Goal: Information Seeking & Learning: Compare options

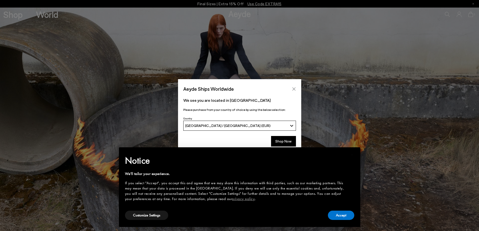
click at [296, 88] on button "Close" at bounding box center [294, 89] width 8 height 8
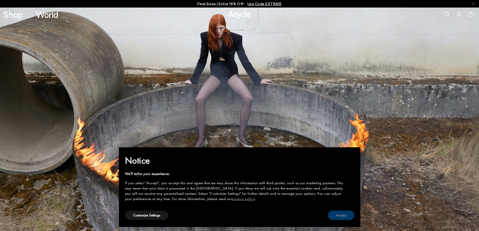
click at [339, 216] on button "Accept" at bounding box center [341, 215] width 26 height 9
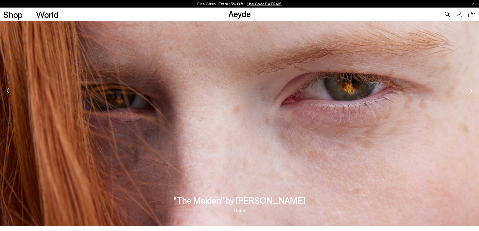
scroll to position [695, 0]
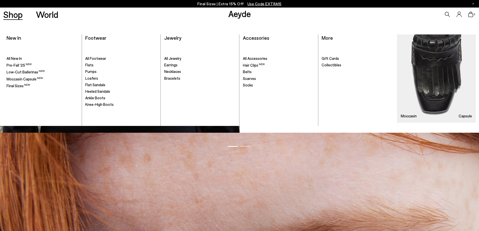
click at [15, 16] on link "Shop" at bounding box center [12, 14] width 19 height 9
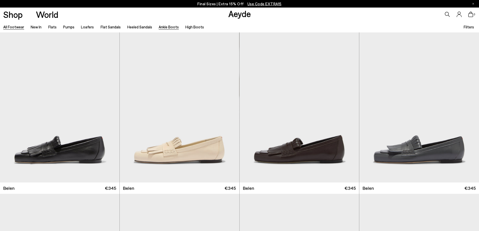
click at [162, 27] on link "Ankle Boots" at bounding box center [169, 27] width 20 height 5
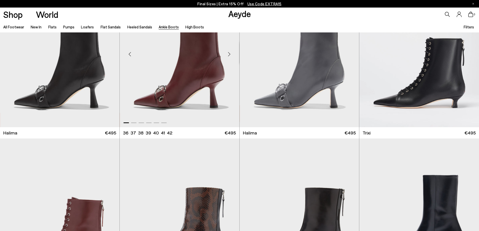
scroll to position [201, 0]
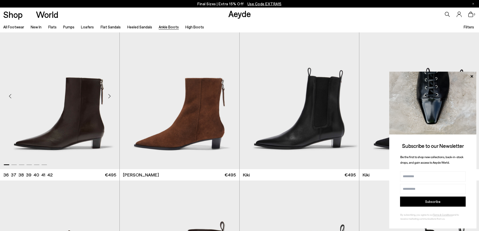
scroll to position [829, 0]
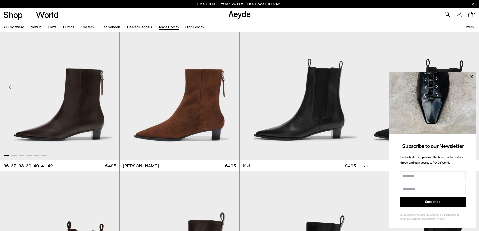
click at [110, 88] on div "Next slide" at bounding box center [109, 87] width 15 height 15
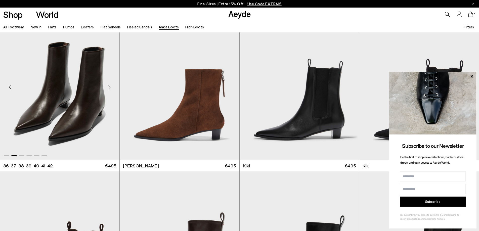
click at [110, 88] on div "Next slide" at bounding box center [109, 87] width 15 height 15
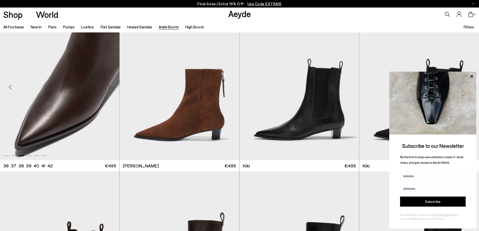
click at [110, 88] on div "Next slide" at bounding box center [109, 87] width 15 height 15
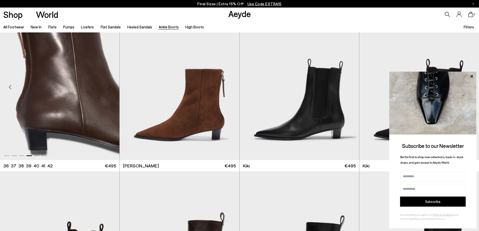
click at [110, 88] on div "Next slide" at bounding box center [109, 87] width 15 height 15
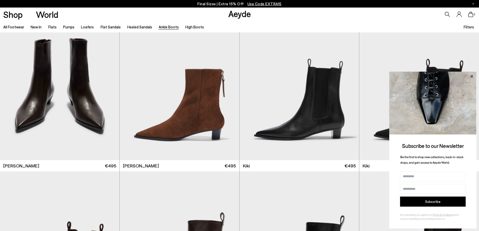
click at [472, 75] on icon at bounding box center [471, 76] width 3 height 3
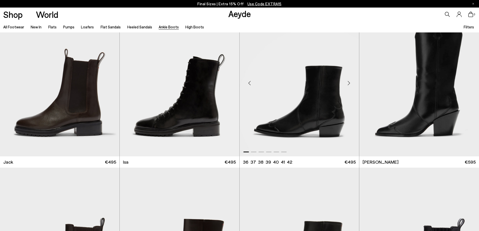
scroll to position [1306, 0]
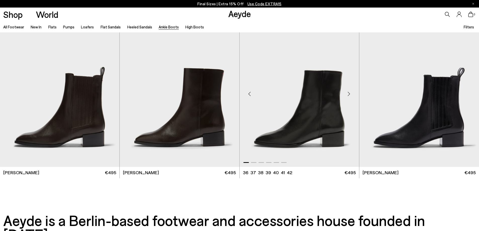
click at [347, 95] on div "Next slide" at bounding box center [348, 93] width 15 height 15
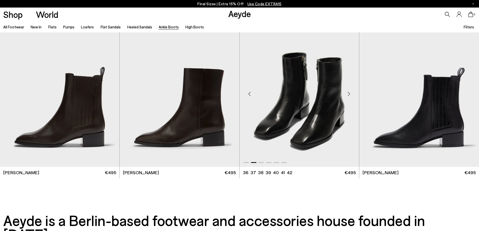
click at [347, 95] on div "Next slide" at bounding box center [348, 93] width 15 height 15
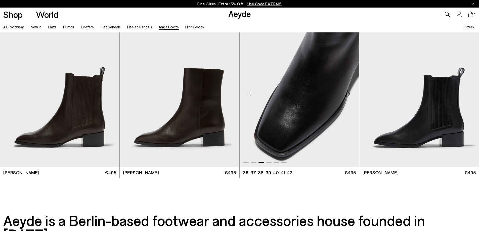
click at [347, 95] on div "Next slide" at bounding box center [348, 93] width 15 height 15
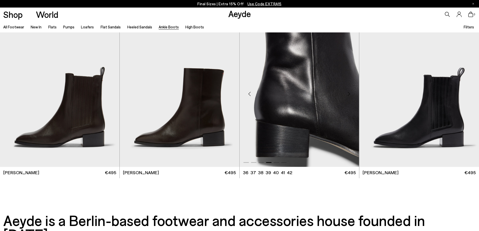
click at [347, 95] on div "Next slide" at bounding box center [348, 93] width 15 height 15
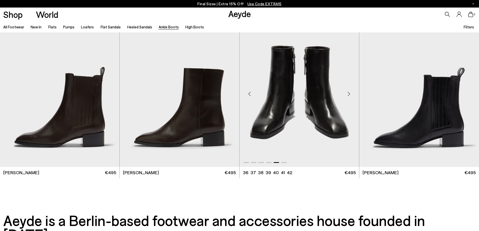
click at [347, 95] on div "Next slide" at bounding box center [348, 93] width 15 height 15
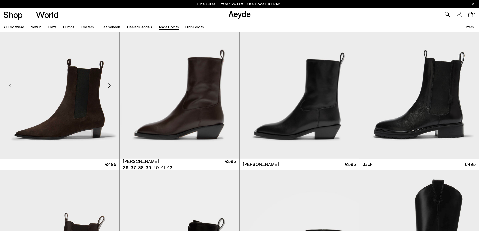
scroll to position [991, 0]
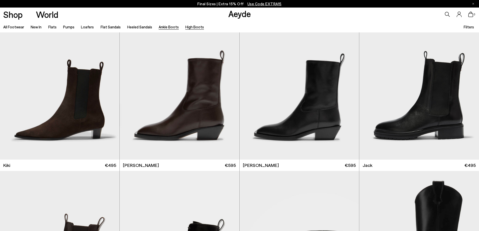
click at [194, 27] on link "High Boots" at bounding box center [194, 27] width 19 height 5
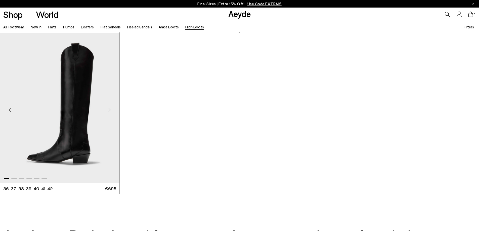
scroll to position [276, 0]
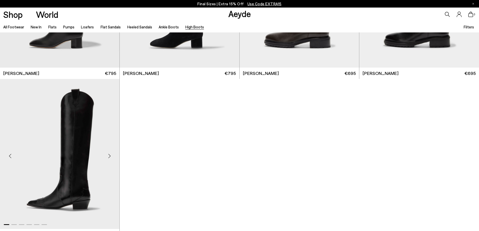
click at [111, 157] on div "Next slide" at bounding box center [109, 155] width 15 height 15
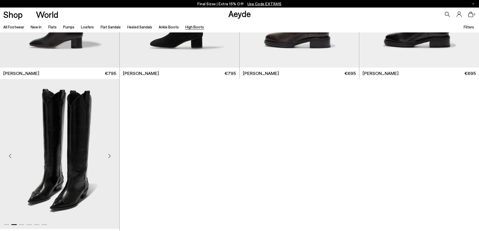
click at [111, 157] on div "Next slide" at bounding box center [109, 155] width 15 height 15
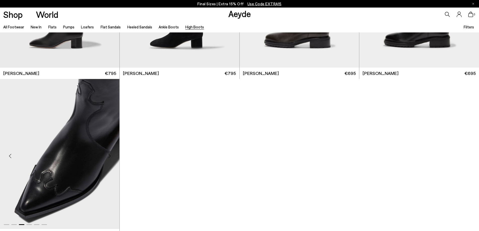
click at [111, 157] on div "Next slide" at bounding box center [109, 155] width 15 height 15
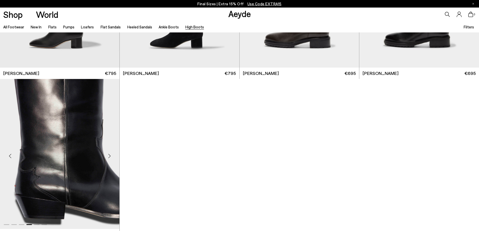
click at [111, 157] on div "Next slide" at bounding box center [109, 155] width 15 height 15
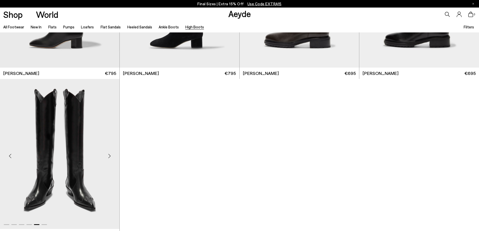
click at [111, 157] on div "Next slide" at bounding box center [109, 155] width 15 height 15
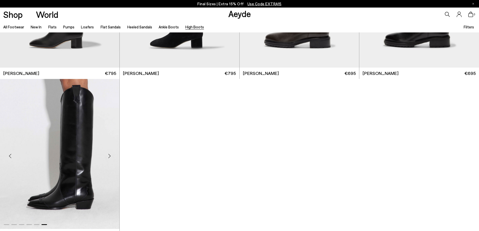
click at [111, 157] on div "Next slide" at bounding box center [109, 155] width 15 height 15
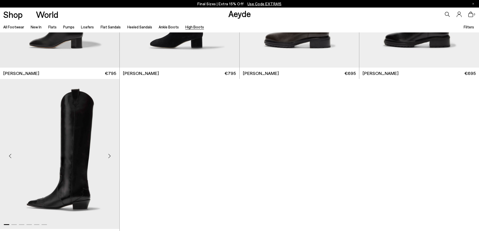
click at [111, 157] on div "Next slide" at bounding box center [109, 155] width 15 height 15
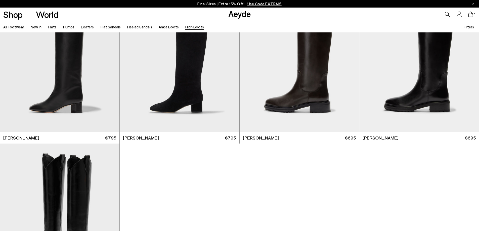
scroll to position [151, 0]
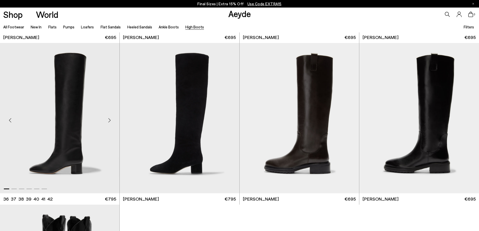
click at [107, 119] on div "Next slide" at bounding box center [109, 120] width 15 height 15
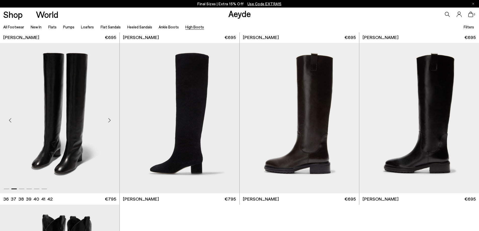
click at [107, 119] on div "Next slide" at bounding box center [109, 120] width 15 height 15
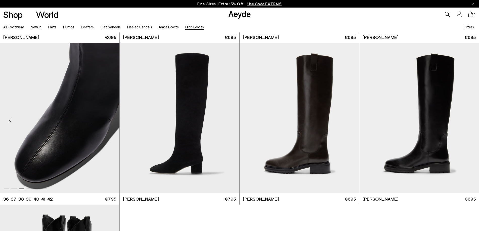
click at [107, 119] on div "Next slide" at bounding box center [109, 120] width 15 height 15
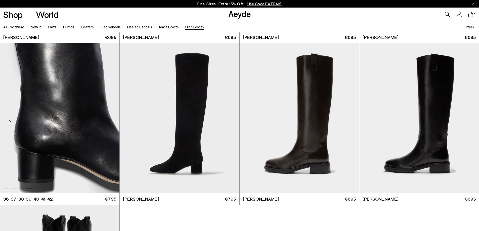
click at [107, 119] on div "Next slide" at bounding box center [109, 120] width 15 height 15
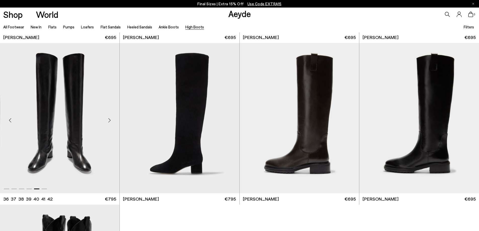
click at [107, 119] on div "Next slide" at bounding box center [109, 120] width 15 height 15
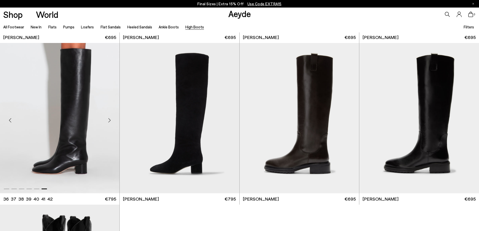
click at [107, 119] on div "Next slide" at bounding box center [109, 120] width 15 height 15
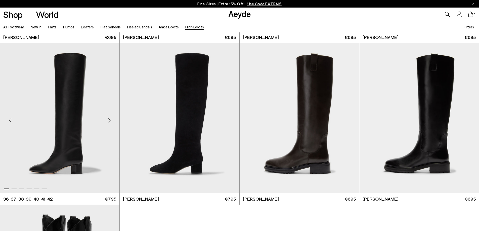
click at [107, 119] on div "Next slide" at bounding box center [109, 120] width 15 height 15
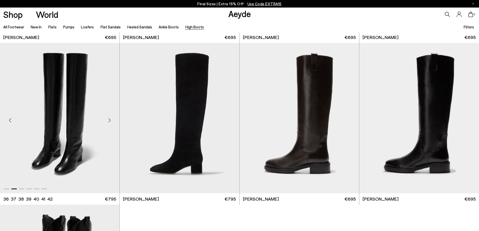
click at [107, 119] on div "Next slide" at bounding box center [109, 120] width 15 height 15
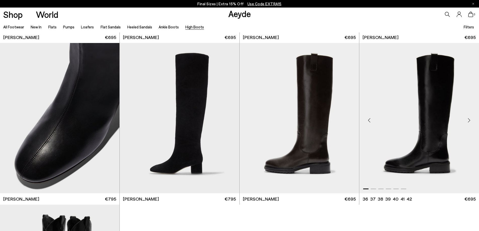
click at [469, 119] on div "Next slide" at bounding box center [468, 120] width 15 height 15
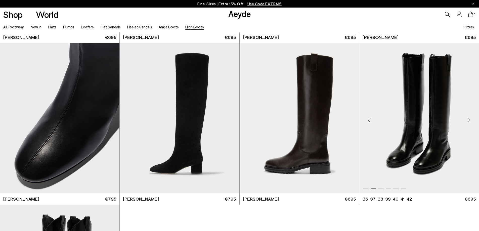
click at [469, 119] on div "Next slide" at bounding box center [468, 120] width 15 height 15
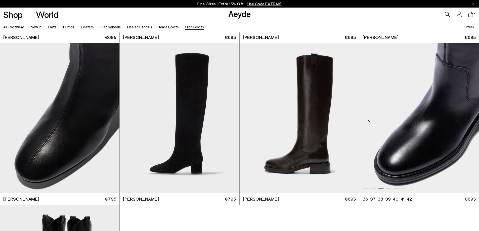
click at [469, 119] on div "Next slide" at bounding box center [468, 120] width 15 height 15
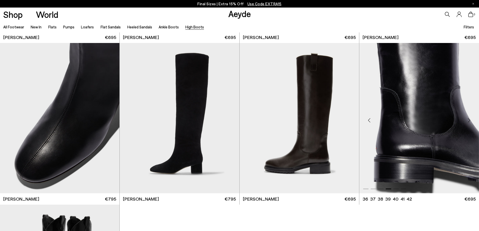
click at [469, 119] on div "Next slide" at bounding box center [468, 120] width 15 height 15
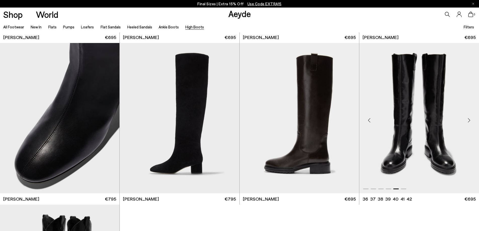
click at [469, 119] on div "Next slide" at bounding box center [468, 120] width 15 height 15
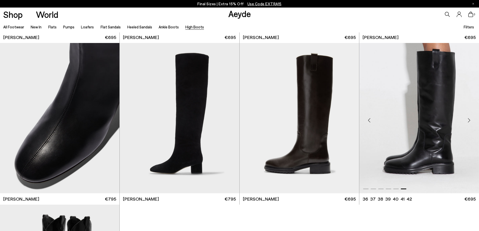
click at [469, 119] on div "Next slide" at bounding box center [468, 120] width 15 height 15
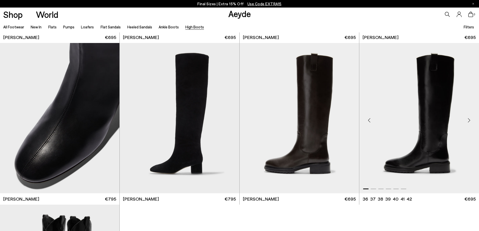
click at [469, 119] on div "Next slide" at bounding box center [468, 120] width 15 height 15
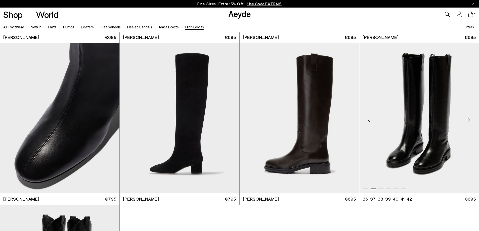
click at [469, 119] on div "Next slide" at bounding box center [468, 120] width 15 height 15
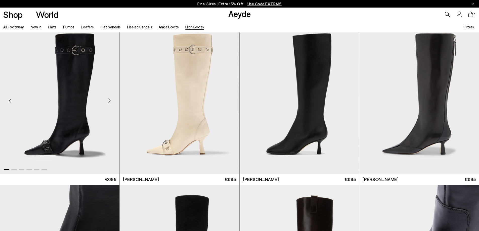
scroll to position [0, 0]
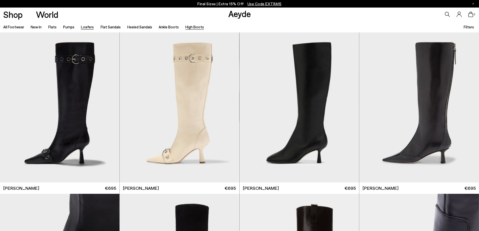
click at [85, 27] on link "Loafers" at bounding box center [87, 27] width 13 height 5
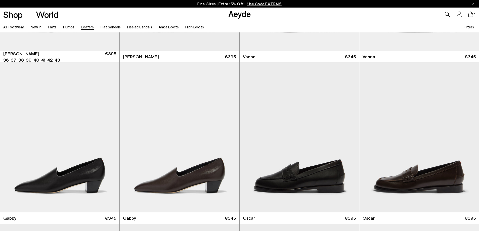
scroll to position [854, 0]
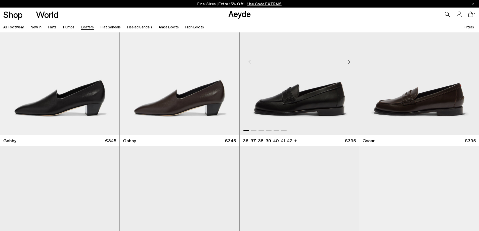
click at [347, 62] on div "Next slide" at bounding box center [348, 62] width 15 height 15
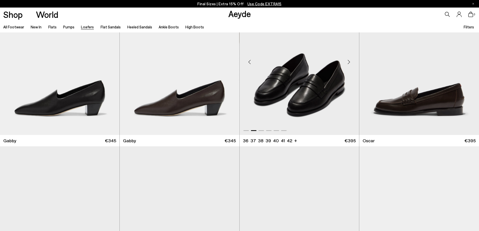
click at [347, 62] on div "Next slide" at bounding box center [348, 62] width 15 height 15
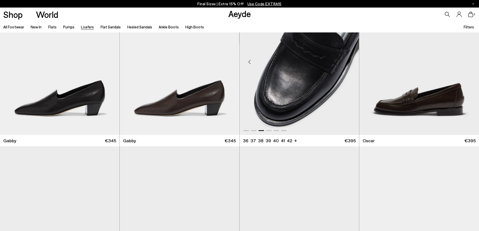
click at [347, 62] on div "Next slide" at bounding box center [348, 62] width 15 height 15
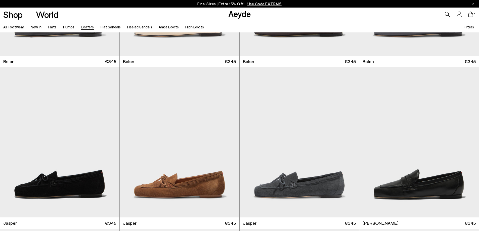
scroll to position [126, 0]
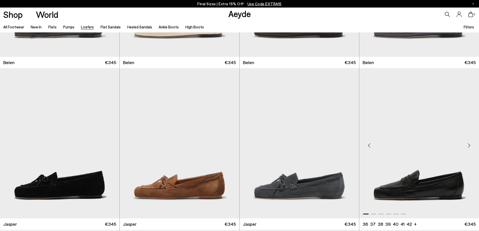
click at [466, 143] on div "Next slide" at bounding box center [468, 145] width 15 height 15
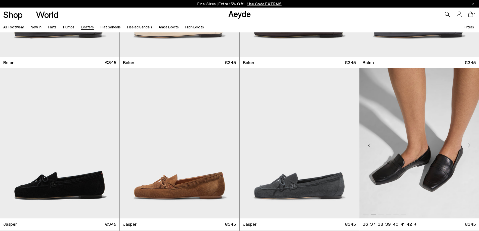
click at [466, 143] on div "Next slide" at bounding box center [468, 145] width 15 height 15
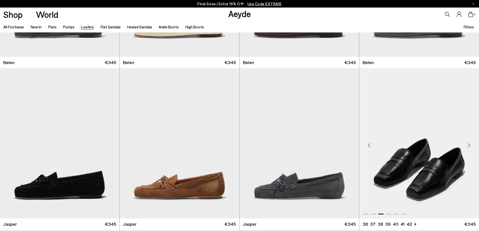
click at [466, 143] on div "Next slide" at bounding box center [468, 145] width 15 height 15
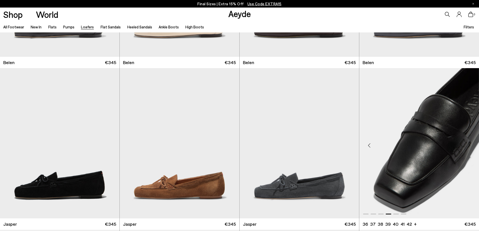
click at [466, 143] on div "Next slide" at bounding box center [468, 145] width 15 height 15
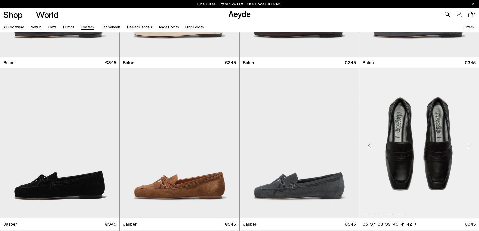
scroll to position [0, 0]
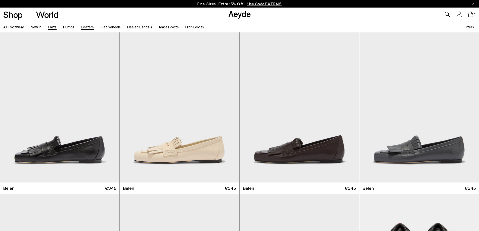
click at [53, 26] on link "Flats" at bounding box center [52, 27] width 8 height 5
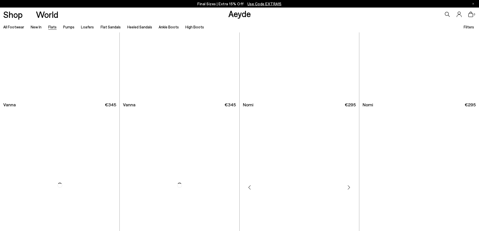
scroll to position [327, 0]
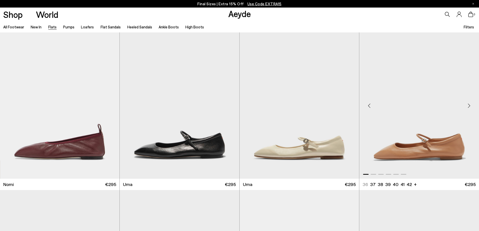
click at [464, 105] on div "Next slide" at bounding box center [468, 105] width 15 height 15
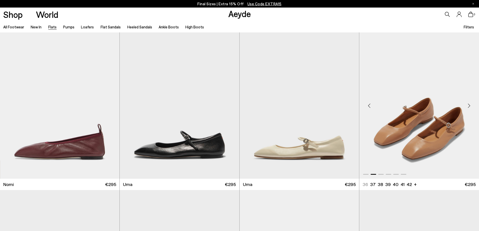
click at [464, 105] on div "Next slide" at bounding box center [468, 105] width 15 height 15
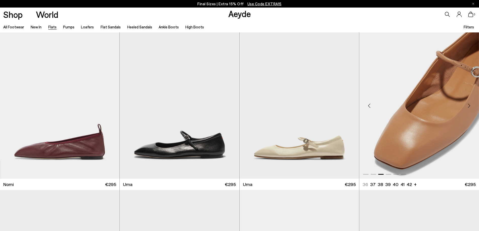
click at [464, 105] on div "Next slide" at bounding box center [468, 105] width 15 height 15
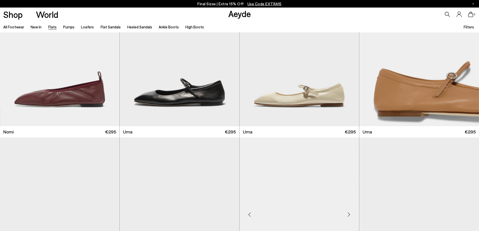
scroll to position [477, 0]
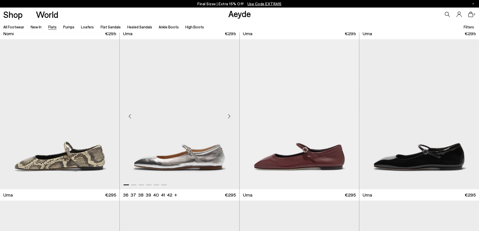
click at [229, 117] on div "Next slide" at bounding box center [229, 116] width 15 height 15
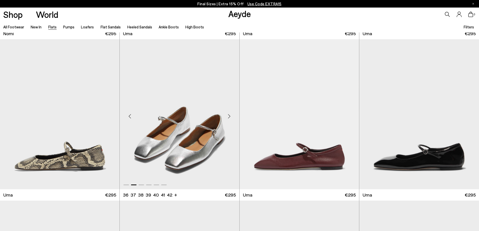
click at [229, 117] on div "Next slide" at bounding box center [229, 116] width 15 height 15
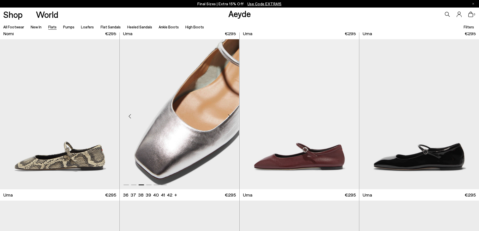
click at [229, 117] on div "Next slide" at bounding box center [229, 116] width 15 height 15
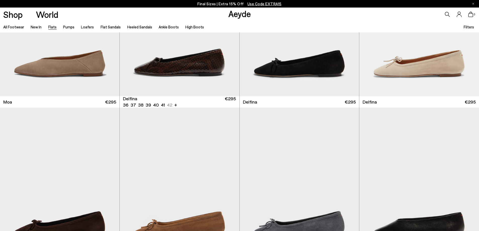
scroll to position [1331, 0]
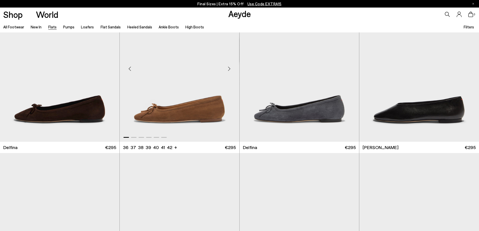
click at [230, 71] on div "Next slide" at bounding box center [229, 68] width 15 height 15
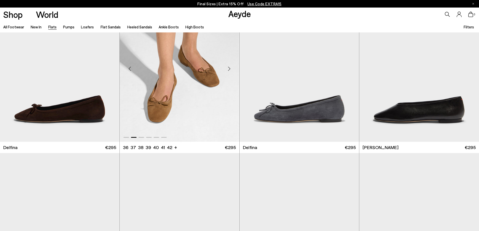
click at [230, 71] on div "Next slide" at bounding box center [229, 68] width 15 height 15
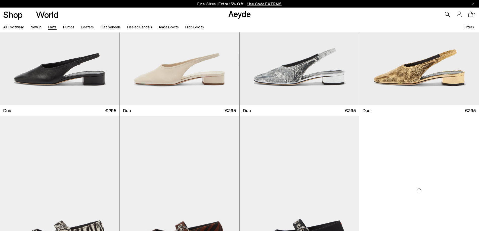
scroll to position [2487, 0]
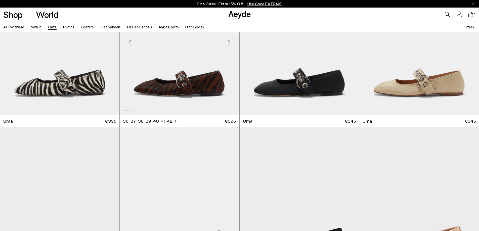
click at [228, 43] on div "Next slide" at bounding box center [229, 42] width 15 height 15
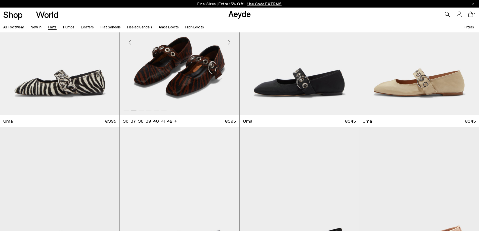
click at [228, 42] on div "Next slide" at bounding box center [229, 42] width 15 height 15
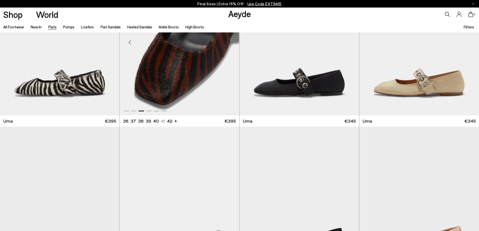
click at [228, 42] on div "Next slide" at bounding box center [229, 42] width 15 height 15
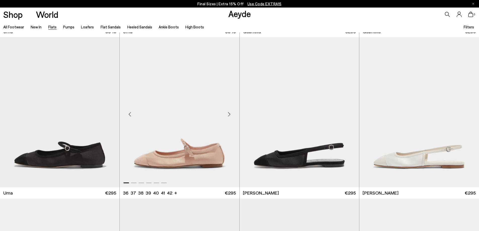
scroll to position [2638, 0]
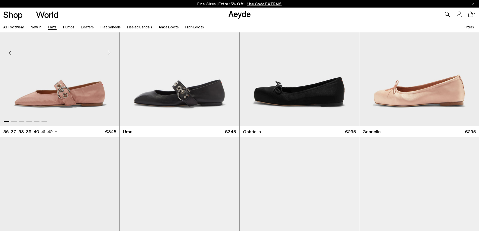
click at [111, 54] on div "Next slide" at bounding box center [109, 52] width 15 height 15
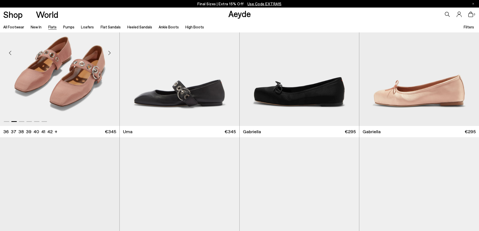
click at [111, 54] on div "Next slide" at bounding box center [109, 52] width 15 height 15
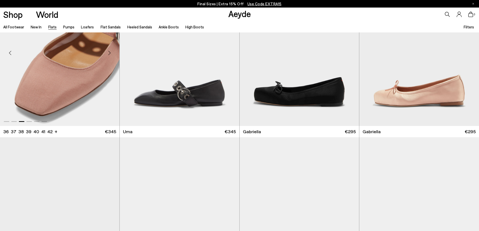
click at [111, 54] on div "Next slide" at bounding box center [109, 52] width 15 height 15
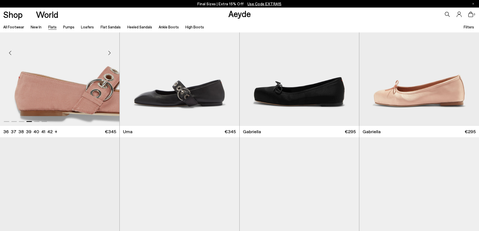
click at [111, 54] on div "Next slide" at bounding box center [109, 52] width 15 height 15
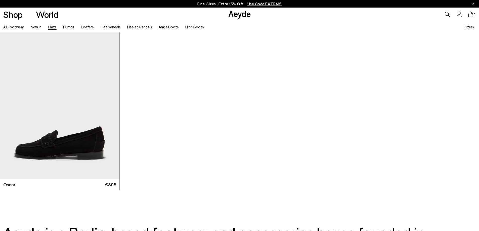
scroll to position [3241, 0]
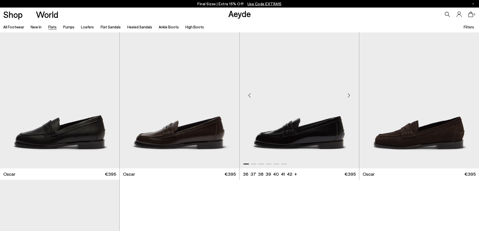
click at [347, 96] on div "Next slide" at bounding box center [348, 95] width 15 height 15
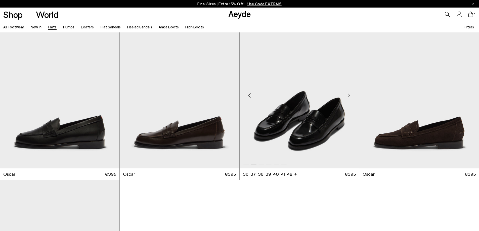
click at [347, 96] on div "Next slide" at bounding box center [348, 95] width 15 height 15
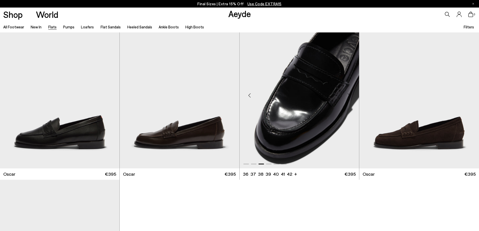
click at [347, 96] on div "Next slide" at bounding box center [348, 95] width 15 height 15
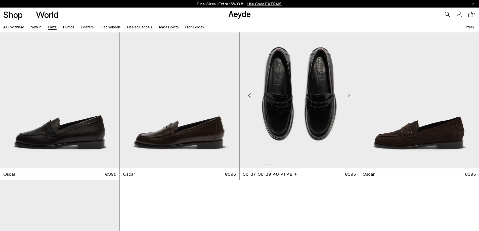
click at [347, 96] on div "Next slide" at bounding box center [348, 95] width 15 height 15
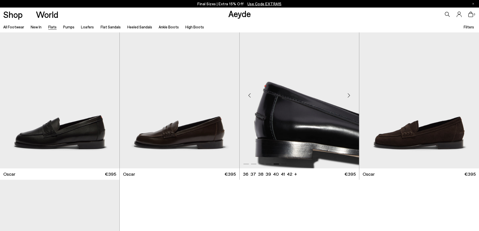
click at [309, 106] on img "5 / 6" at bounding box center [298, 93] width 119 height 150
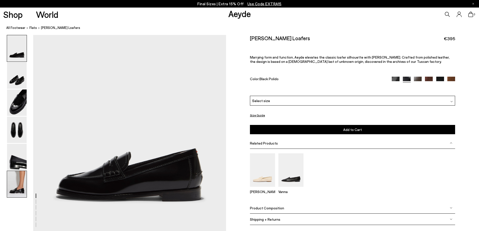
click at [14, 184] on img at bounding box center [17, 184] width 20 height 26
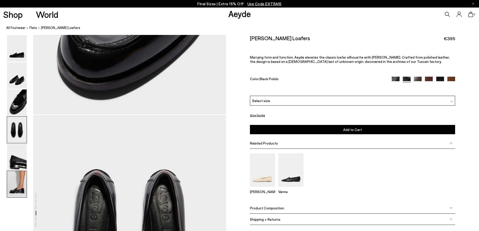
scroll to position [1262, 0]
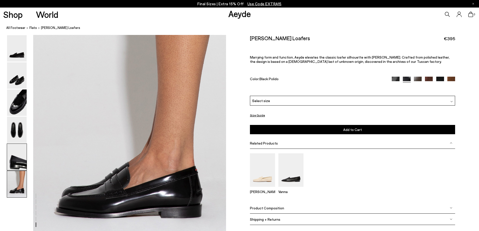
click at [20, 158] on img at bounding box center [17, 157] width 20 height 26
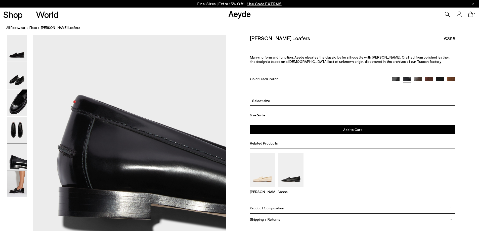
scroll to position [1070, 0]
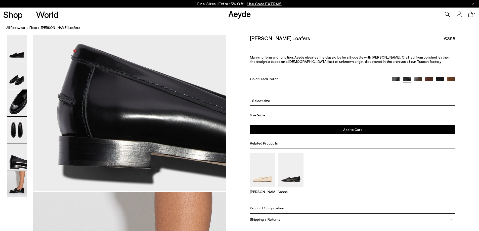
click at [19, 129] on img at bounding box center [17, 130] width 20 height 26
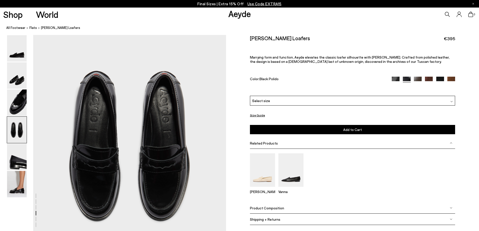
scroll to position [737, 0]
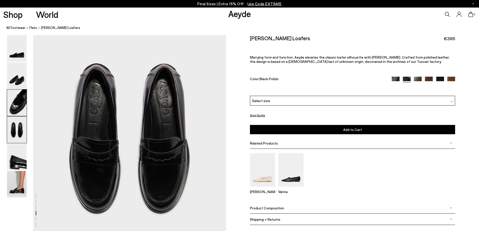
click at [24, 103] on img at bounding box center [17, 102] width 20 height 26
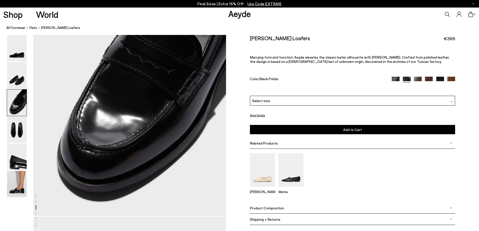
scroll to position [379, 0]
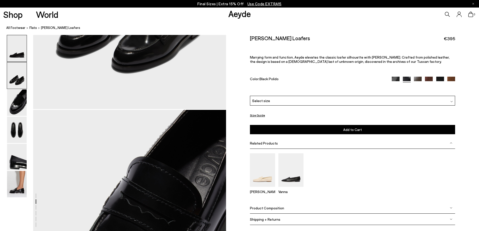
click at [24, 57] on img at bounding box center [17, 48] width 20 height 26
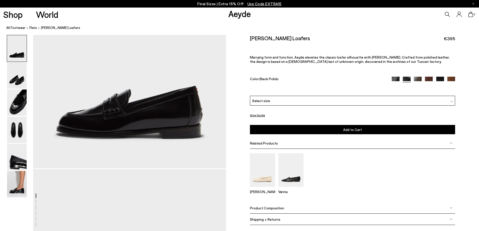
scroll to position [75, 0]
